Goal: Task Accomplishment & Management: Complete application form

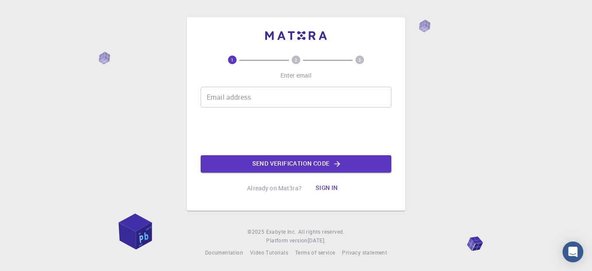
click at [296, 94] on input "Email address" at bounding box center [296, 97] width 191 height 21
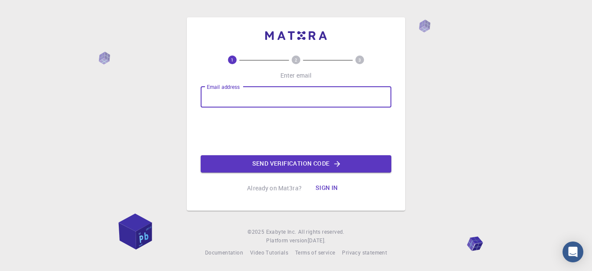
type input "[EMAIL_ADDRESS][DOMAIN_NAME]"
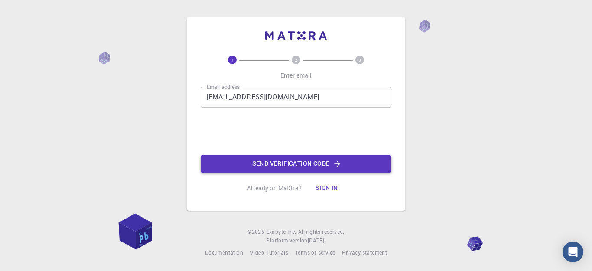
click at [281, 162] on button "Send verification code" at bounding box center [296, 163] width 191 height 17
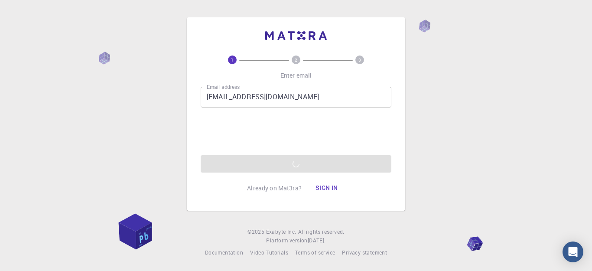
click at [281, 165] on div "Email address [EMAIL_ADDRESS][DOMAIN_NAME] Email address 0cAFcWeA7YuowKOQ091Vy_…" at bounding box center [296, 130] width 191 height 86
click at [294, 58] on circle at bounding box center [296, 59] width 9 height 9
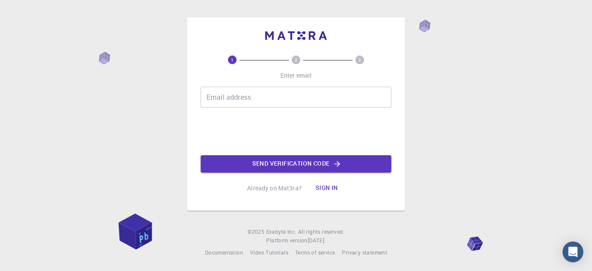
click at [277, 94] on input "Email address" at bounding box center [296, 97] width 191 height 21
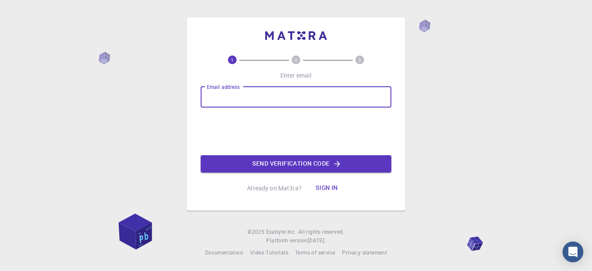
type input "[EMAIL_ADDRESS][DOMAIN_NAME]"
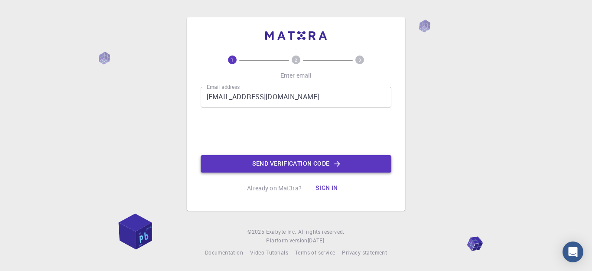
click at [285, 165] on button "Send verification code" at bounding box center [296, 163] width 191 height 17
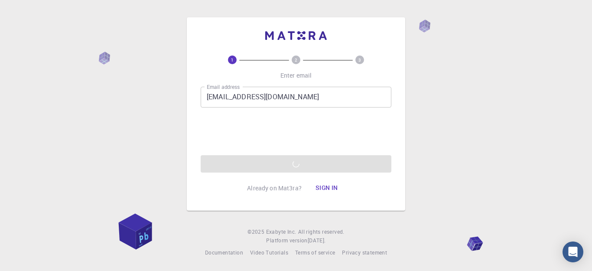
click at [294, 60] on circle at bounding box center [296, 59] width 9 height 9
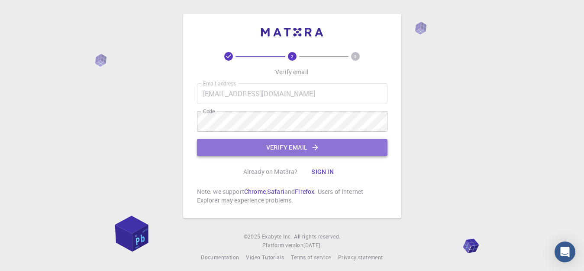
click at [301, 149] on button "Verify email" at bounding box center [292, 147] width 191 height 17
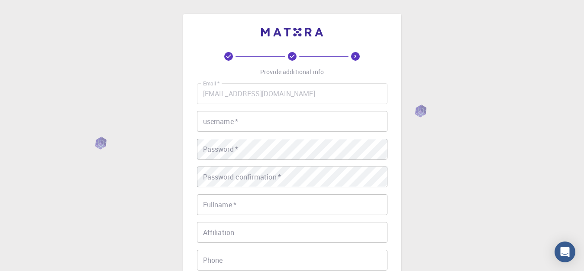
click at [290, 125] on input "username   *" at bounding box center [292, 121] width 191 height 21
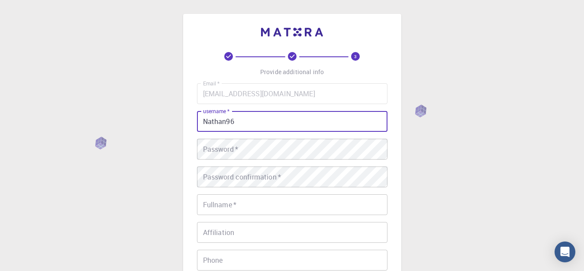
type input "Nathan96"
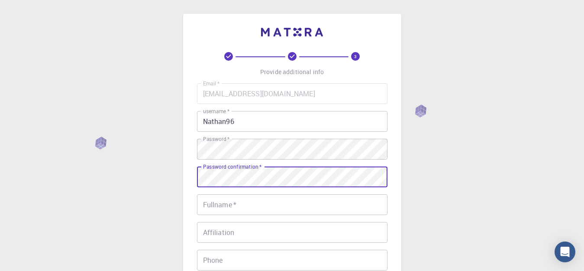
click at [260, 204] on input "Fullname   *" at bounding box center [292, 204] width 191 height 21
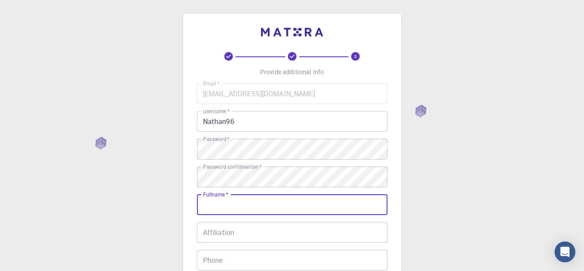
type input "[PERSON_NAME] [PERSON_NAME]"
type input "09612550172"
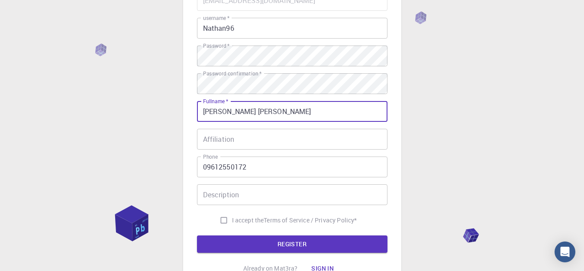
scroll to position [117, 0]
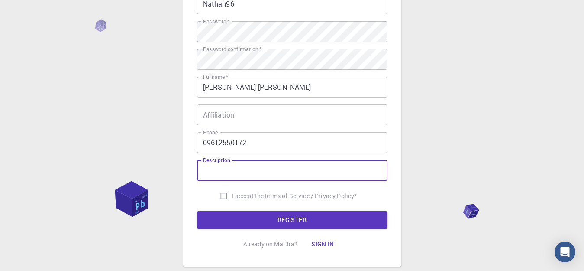
click at [312, 171] on input "Description" at bounding box center [292, 170] width 191 height 21
type input "Data Analysis and Pattern Recognition in Numbers"
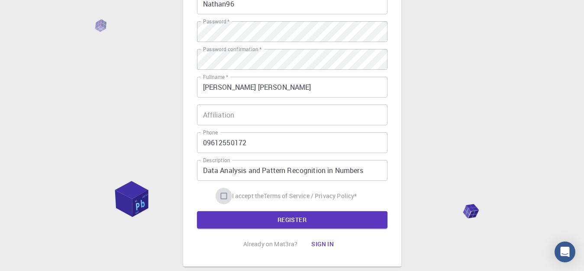
click at [224, 195] on input "I accept the Terms of Service / Privacy Policy *" at bounding box center [224, 196] width 16 height 16
checkbox input "true"
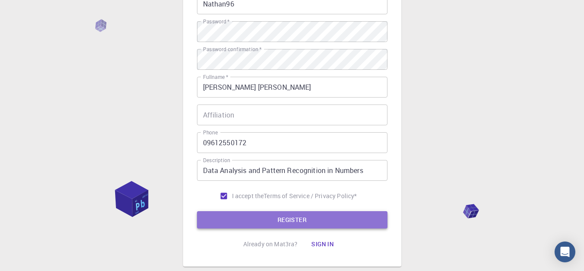
click at [285, 220] on button "REGISTER" at bounding box center [292, 219] width 191 height 17
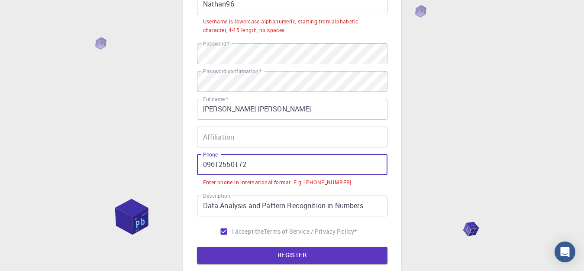
click at [207, 163] on input "09612550172" at bounding box center [292, 164] width 191 height 21
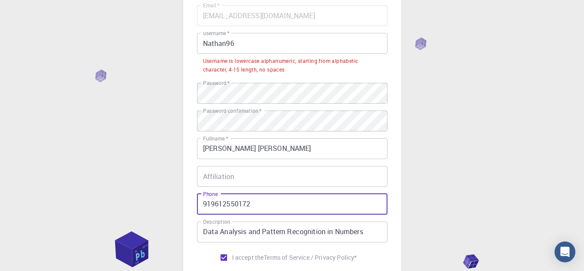
scroll to position [62, 0]
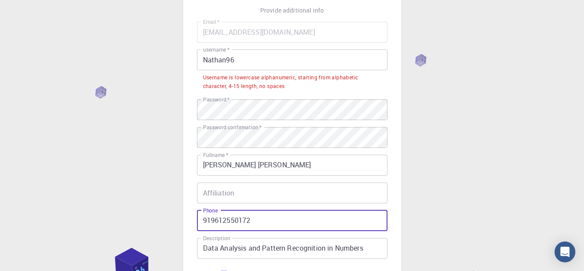
type input "919612550172"
click at [208, 59] on input "Nathan96" at bounding box center [292, 59] width 191 height 21
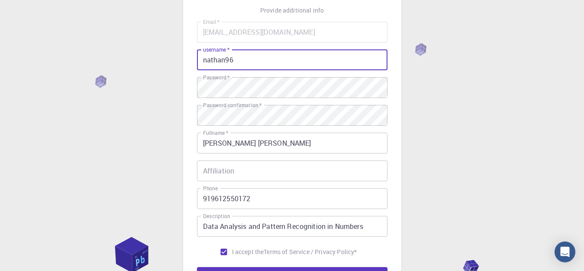
scroll to position [143, 0]
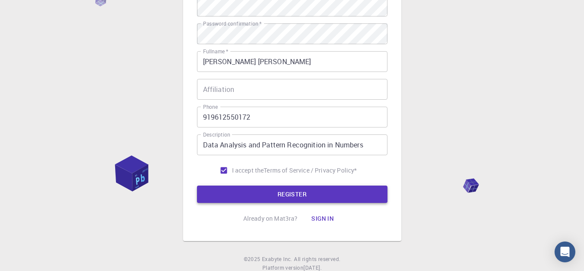
type input "nathan96"
click at [336, 193] on button "REGISTER" at bounding box center [292, 193] width 191 height 17
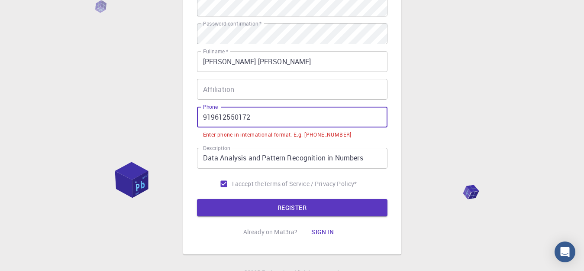
click at [204, 116] on input "919612550172" at bounding box center [292, 117] width 191 height 21
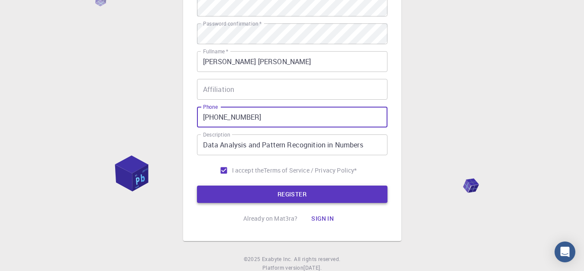
type input "+919612550172"
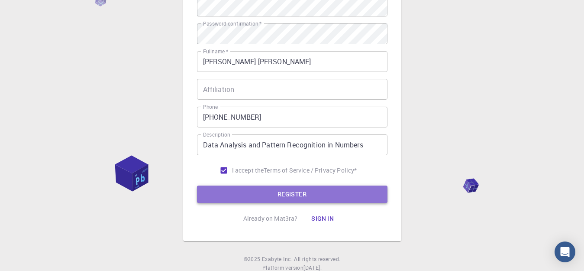
click at [286, 194] on button "REGISTER" at bounding box center [292, 193] width 191 height 17
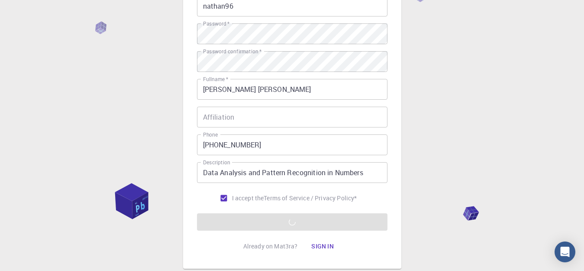
scroll to position [168, 0]
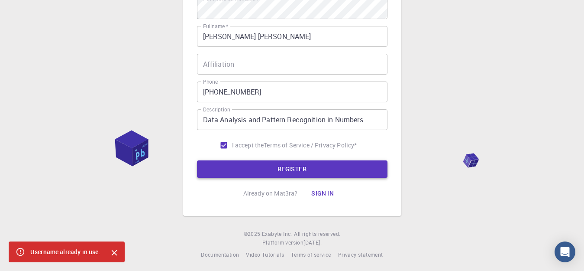
click at [324, 171] on button "REGISTER" at bounding box center [292, 168] width 191 height 17
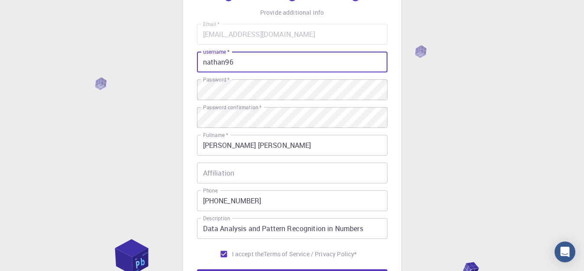
click at [289, 62] on input "nathan96" at bounding box center [292, 62] width 191 height 21
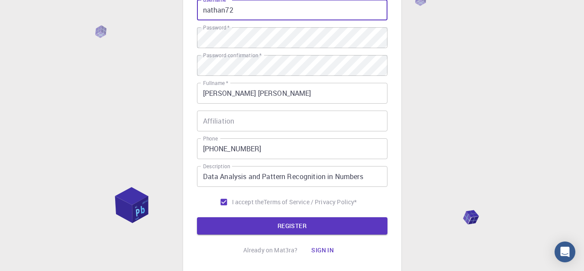
scroll to position [136, 0]
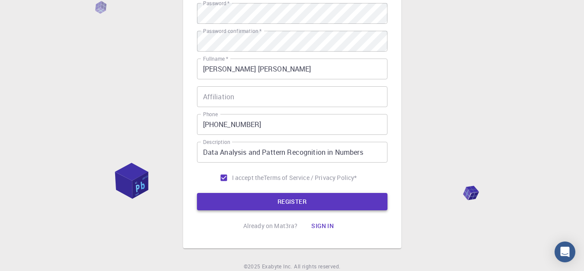
type input "nathan72"
click at [370, 199] on button "REGISTER" at bounding box center [292, 201] width 191 height 17
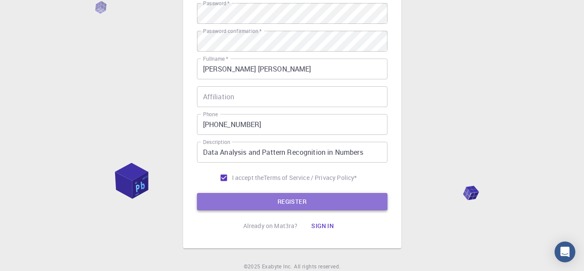
click at [317, 198] on button "REGISTER" at bounding box center [292, 201] width 191 height 17
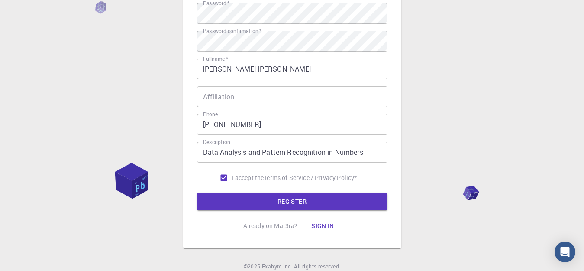
click at [320, 227] on button "Sign in" at bounding box center [323, 225] width 36 height 17
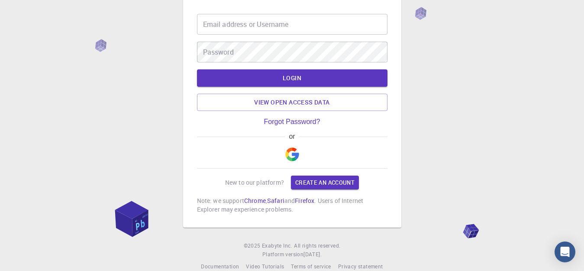
scroll to position [52, 0]
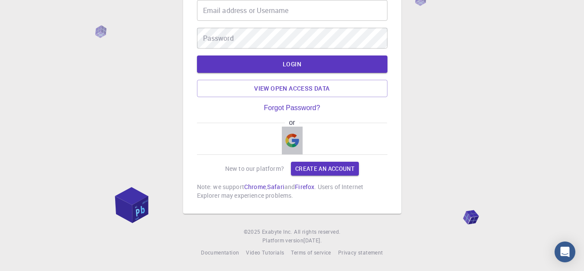
click at [289, 141] on img "button" at bounding box center [292, 140] width 14 height 14
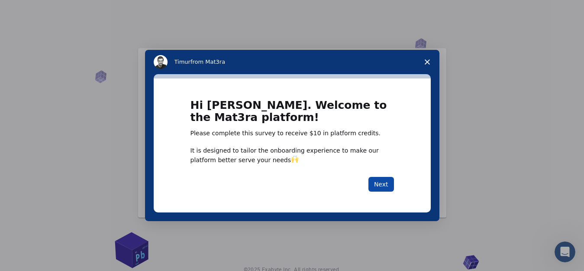
click at [381, 180] on button "Next" at bounding box center [382, 184] width 26 height 15
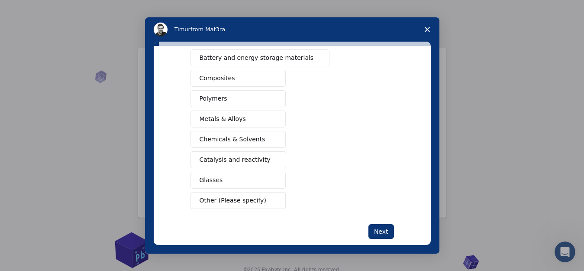
scroll to position [147, 0]
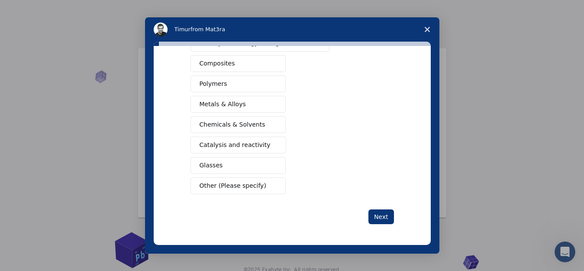
drag, startPoint x: 457, startPoint y: 211, endPoint x: 451, endPoint y: 144, distance: 67.4
click at [451, 144] on div "Intercom messenger" at bounding box center [292, 135] width 584 height 271
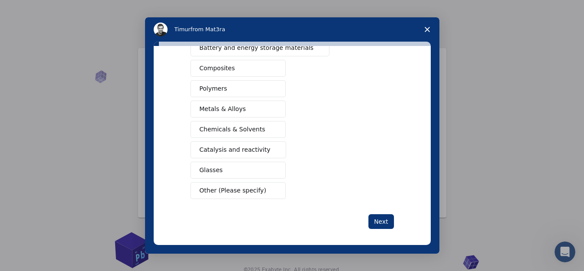
scroll to position [146, 0]
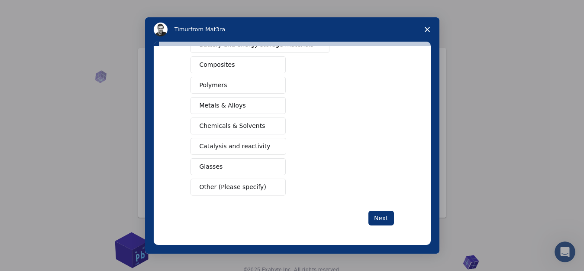
click at [240, 108] on button "Metals & Alloys" at bounding box center [238, 105] width 95 height 17
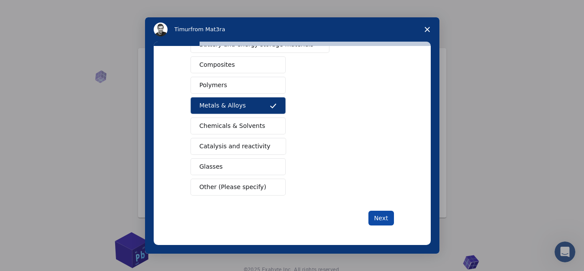
click at [377, 215] on button "Next" at bounding box center [382, 218] width 26 height 15
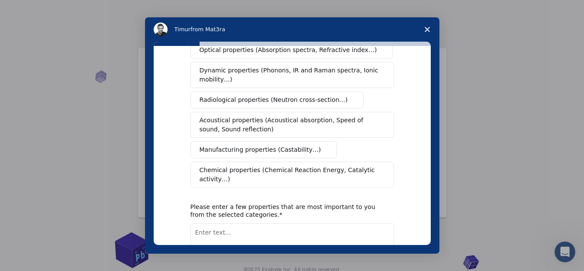
scroll to position [0, 0]
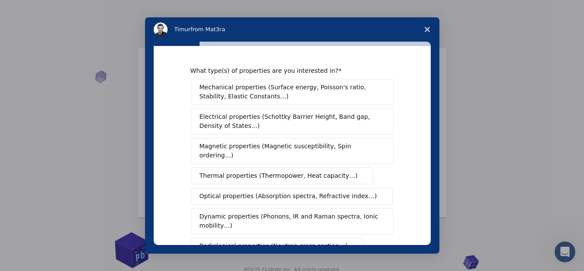
click at [338, 116] on span "Electrical properties (Schottky Barrier Height, Band gap, Density of States…)" at bounding box center [290, 121] width 180 height 18
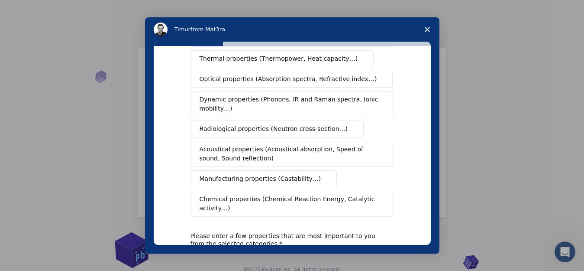
scroll to position [182, 0]
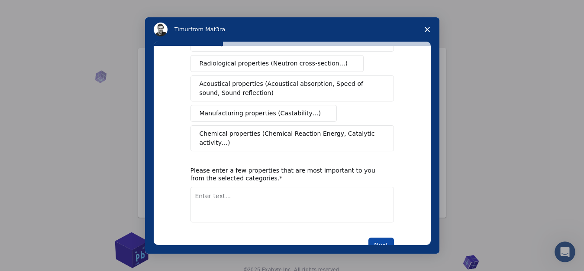
click at [379, 237] on button "Next" at bounding box center [382, 244] width 26 height 15
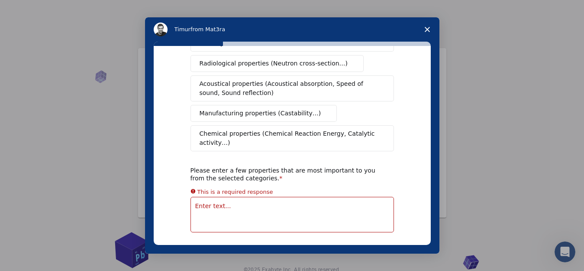
click at [427, 29] on polygon "Close survey" at bounding box center [427, 29] width 5 height 5
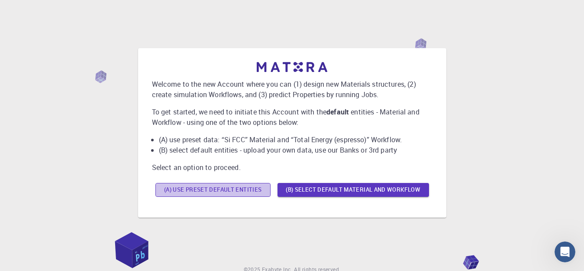
click at [257, 190] on button "(A) Use preset default entities" at bounding box center [213, 190] width 115 height 14
